Goal: Task Accomplishment & Management: Manage account settings

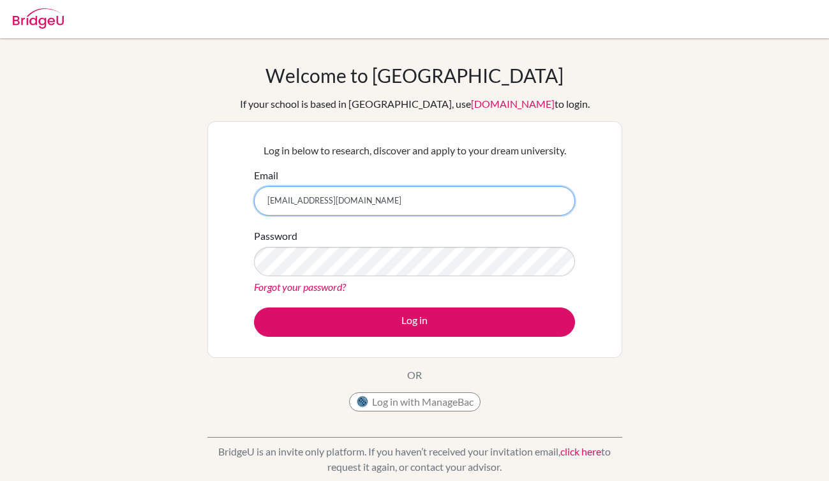
type input "[EMAIL_ADDRESS][DOMAIN_NAME]"
click at [325, 284] on link "Forgot your password?" at bounding box center [300, 287] width 92 height 12
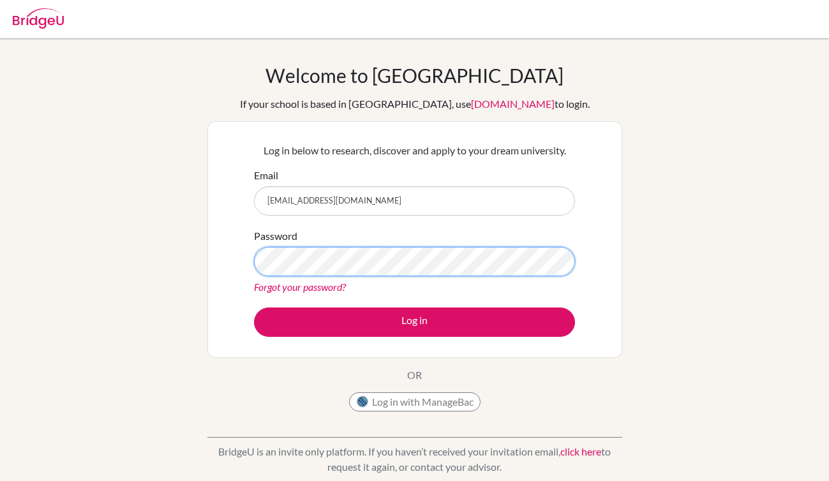
click at [254, 307] on button "Log in" at bounding box center [414, 321] width 321 height 29
